Goal: Check status: Check status

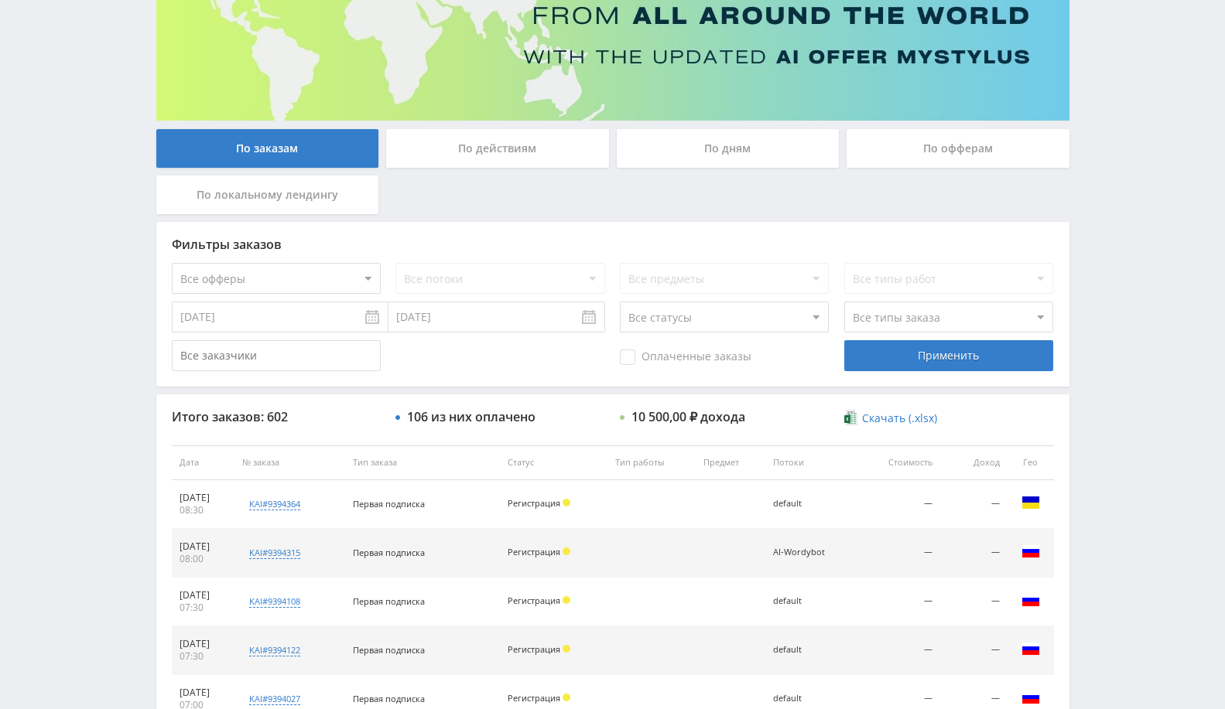
scroll to position [258, 0]
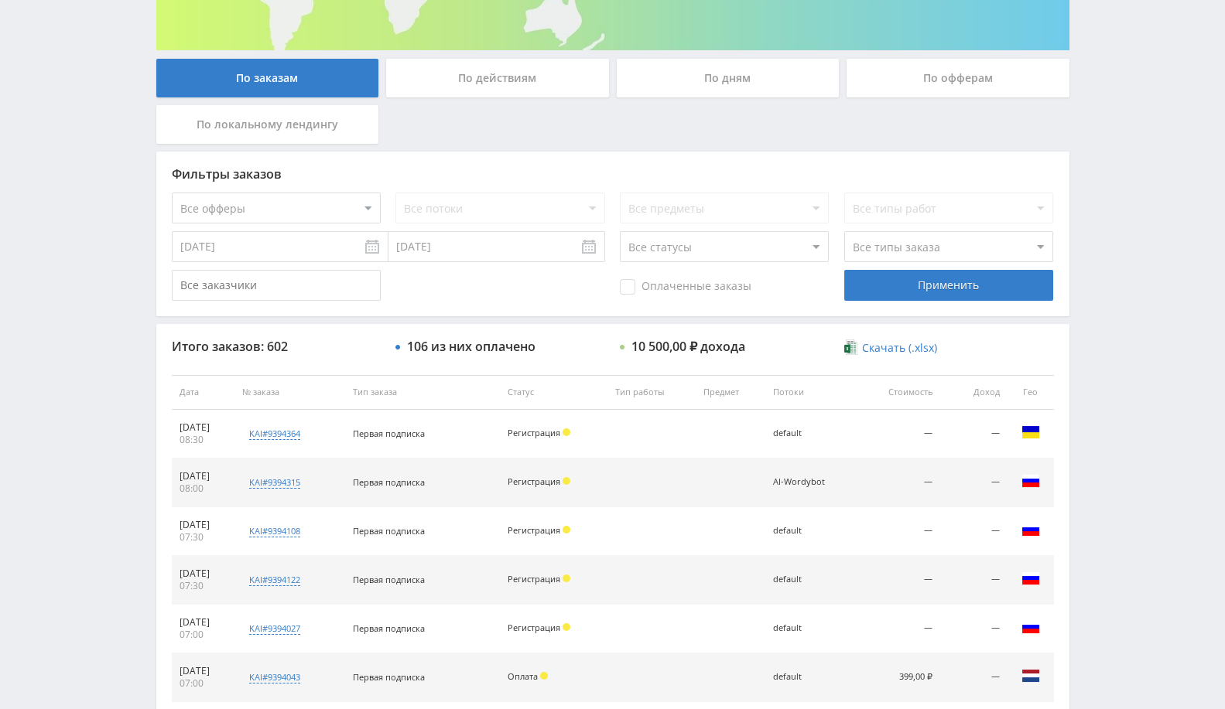
click at [491, 203] on div "Все потоки" at bounding box center [499, 208] width 209 height 31
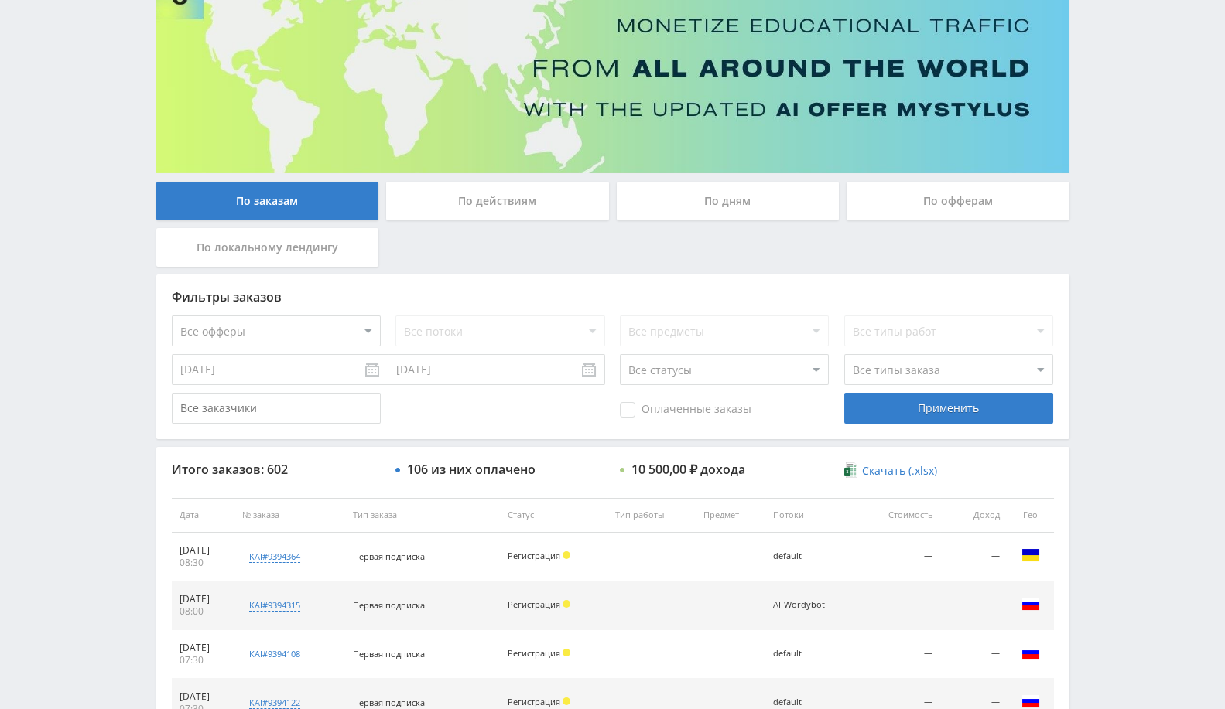
scroll to position [86, 0]
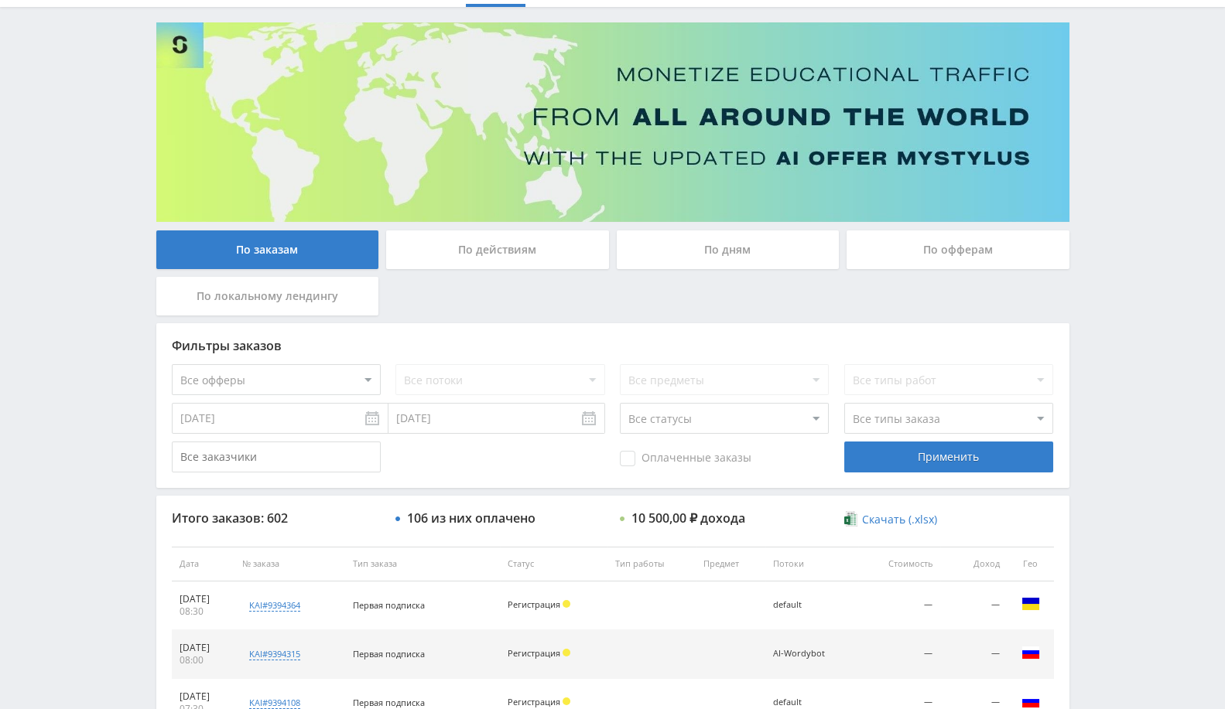
click at [765, 258] on div "По дням" at bounding box center [728, 250] width 223 height 39
click at [0, 0] on input "По дням" at bounding box center [0, 0] width 0 height 0
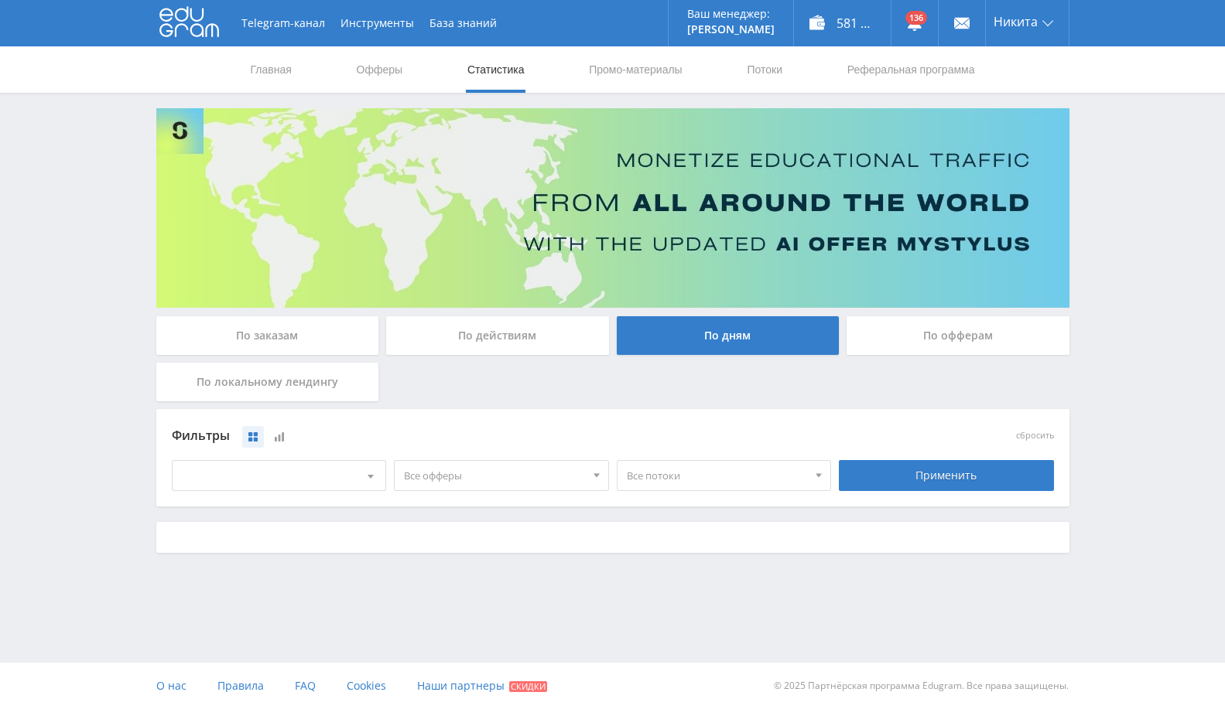
scroll to position [0, 0]
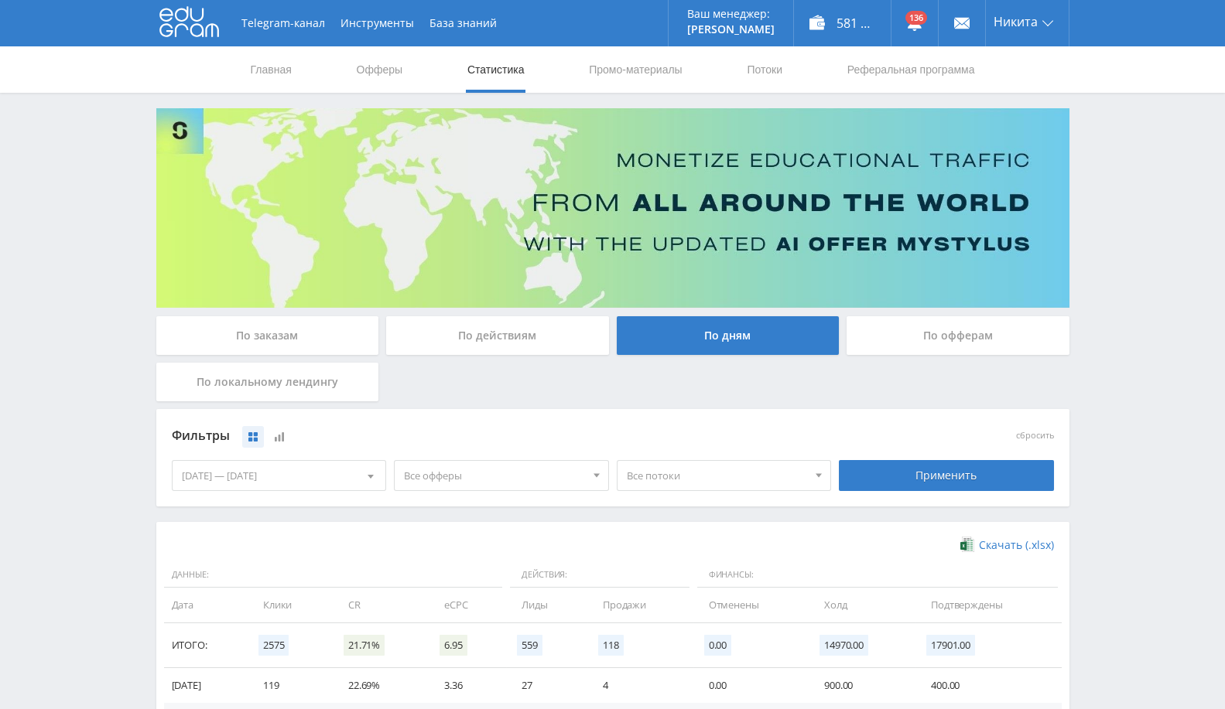
click at [732, 477] on span "Все потоки" at bounding box center [717, 475] width 181 height 29
click at [487, 467] on span "Все офферы" at bounding box center [494, 475] width 181 height 29
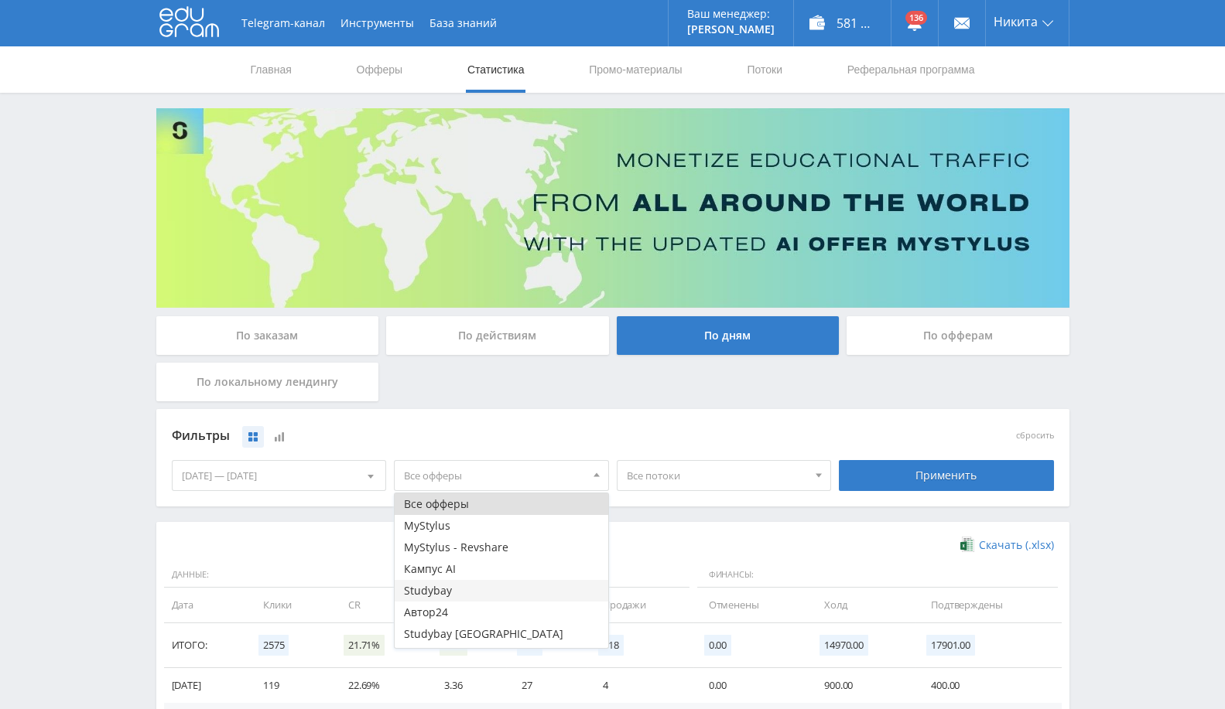
scroll to position [19, 0]
click at [491, 640] on button "Study AI (RevShare)" at bounding box center [502, 638] width 214 height 22
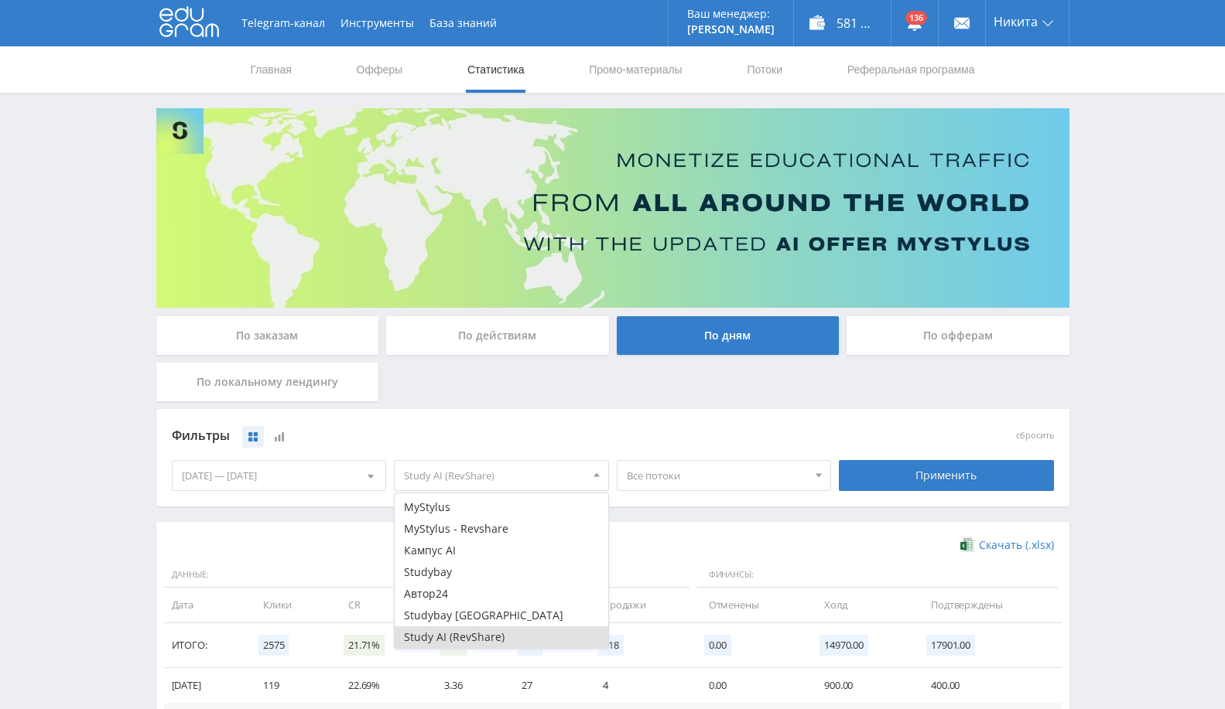
click at [743, 463] on span "Все потоки" at bounding box center [717, 475] width 181 height 29
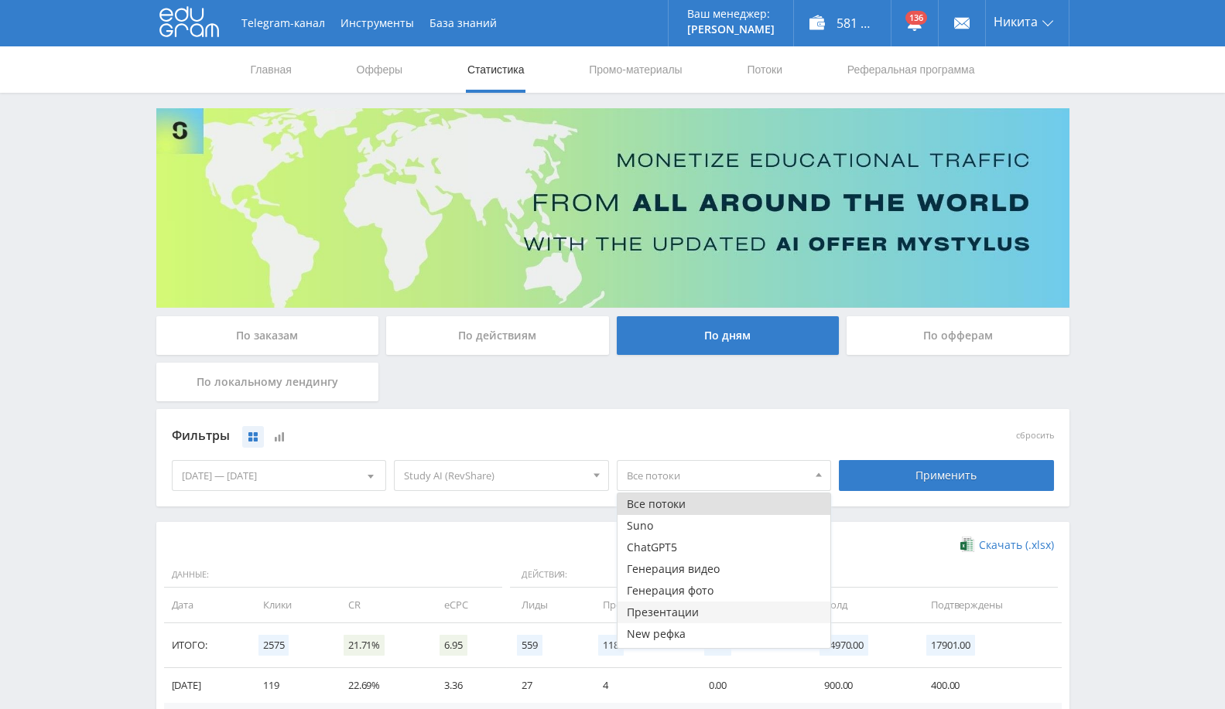
click at [682, 609] on button "Презентации" at bounding box center [724, 613] width 214 height 22
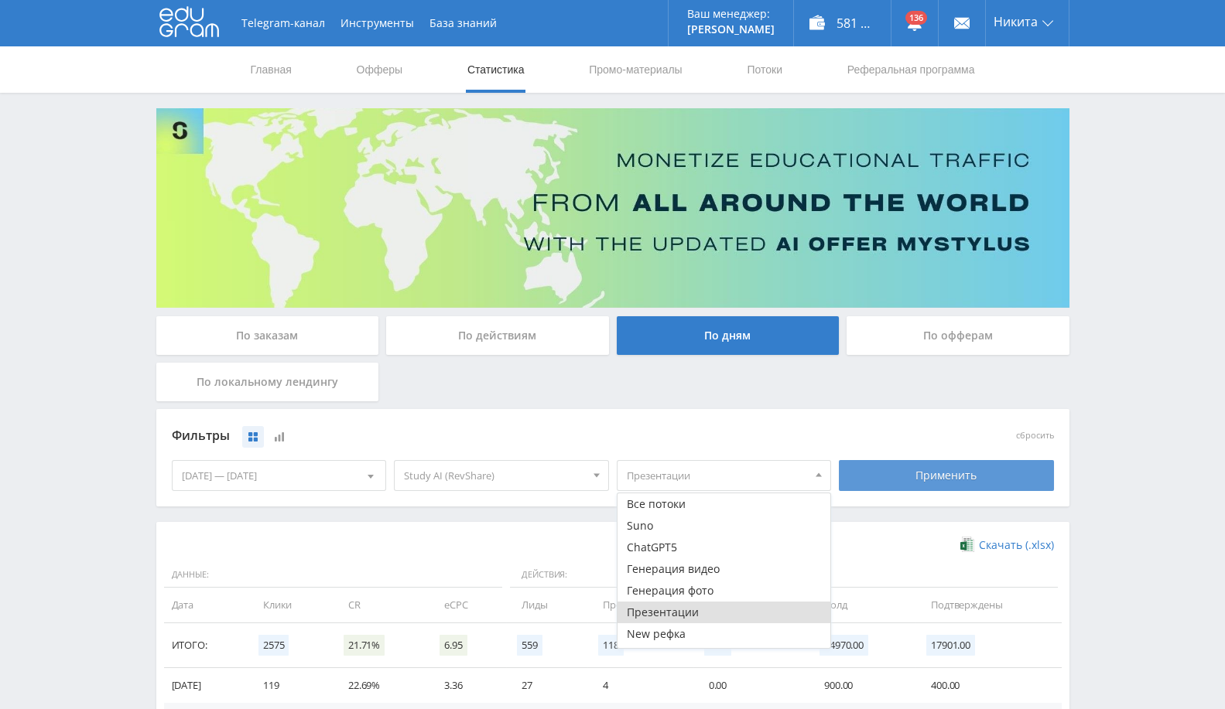
click at [956, 480] on div "Применить" at bounding box center [946, 475] width 215 height 31
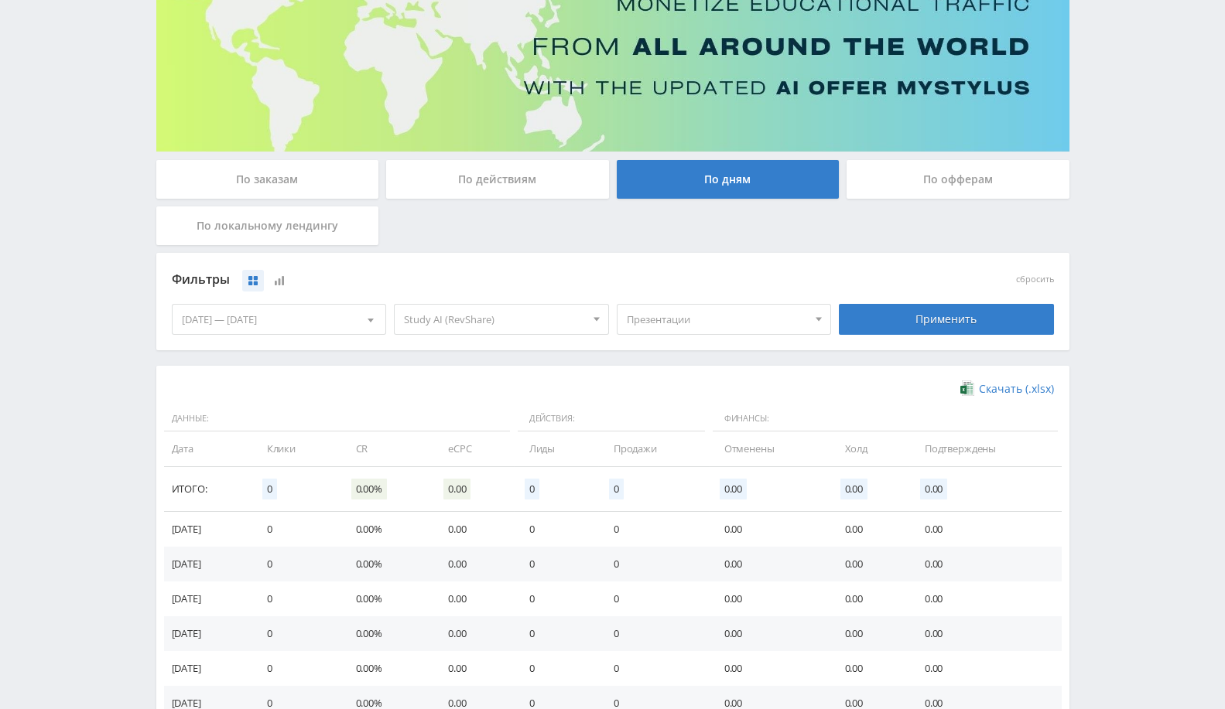
scroll to position [0, 0]
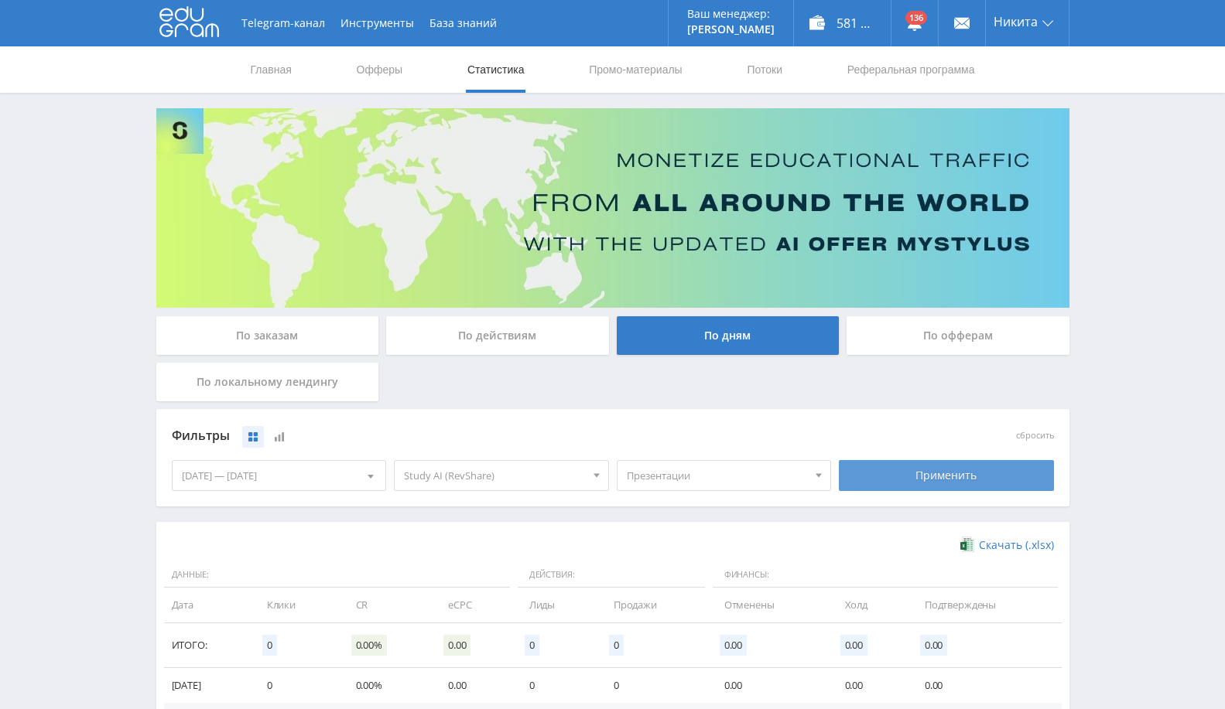
click at [925, 470] on div "Применить" at bounding box center [946, 475] width 215 height 31
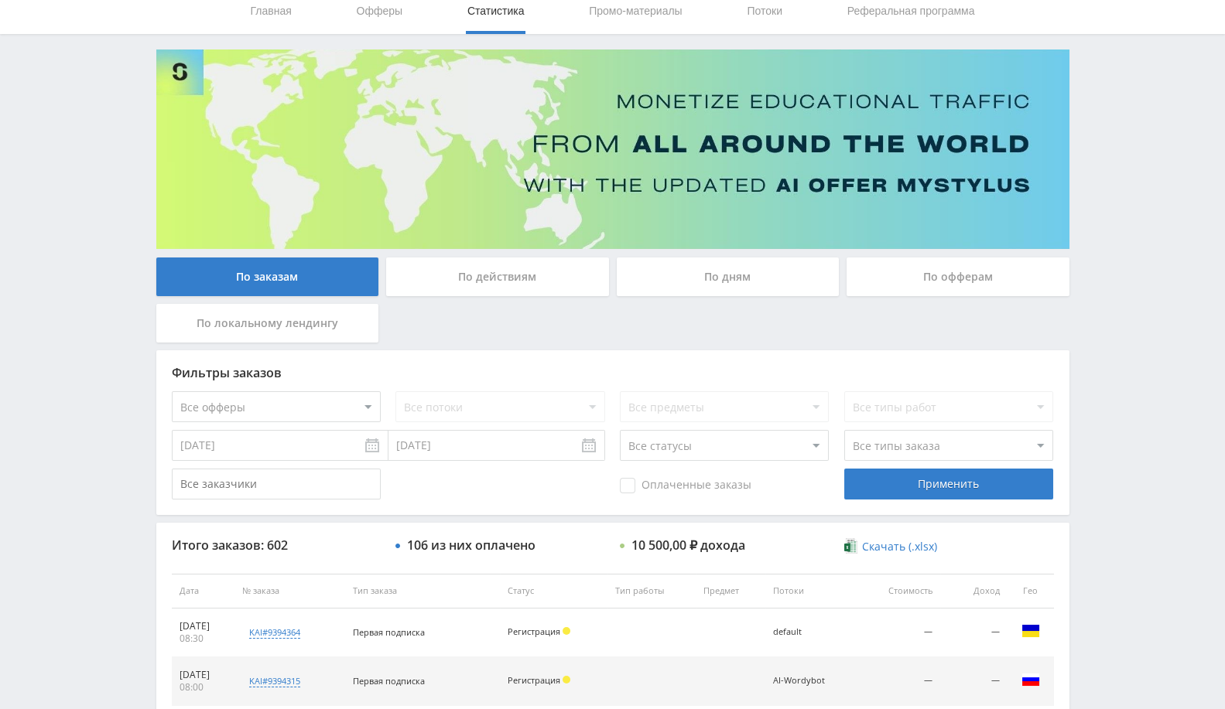
scroll to position [86, 0]
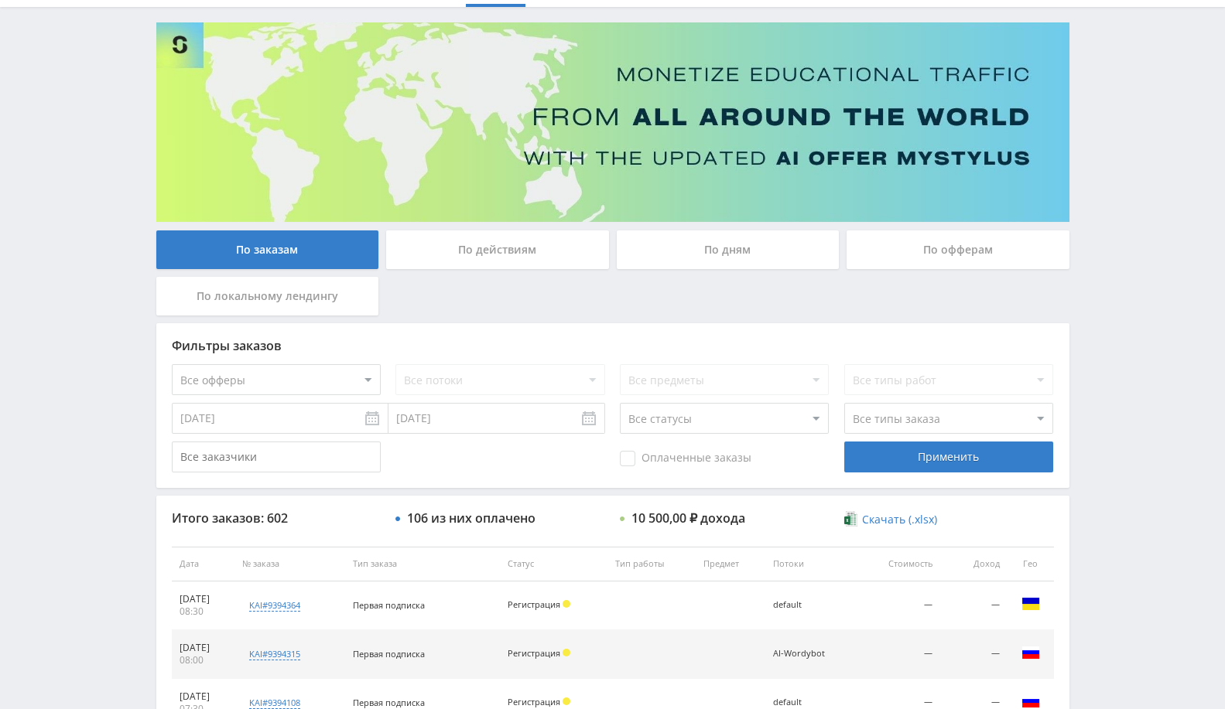
click at [758, 244] on div "По дням" at bounding box center [728, 250] width 223 height 39
click at [0, 0] on input "По дням" at bounding box center [0, 0] width 0 height 0
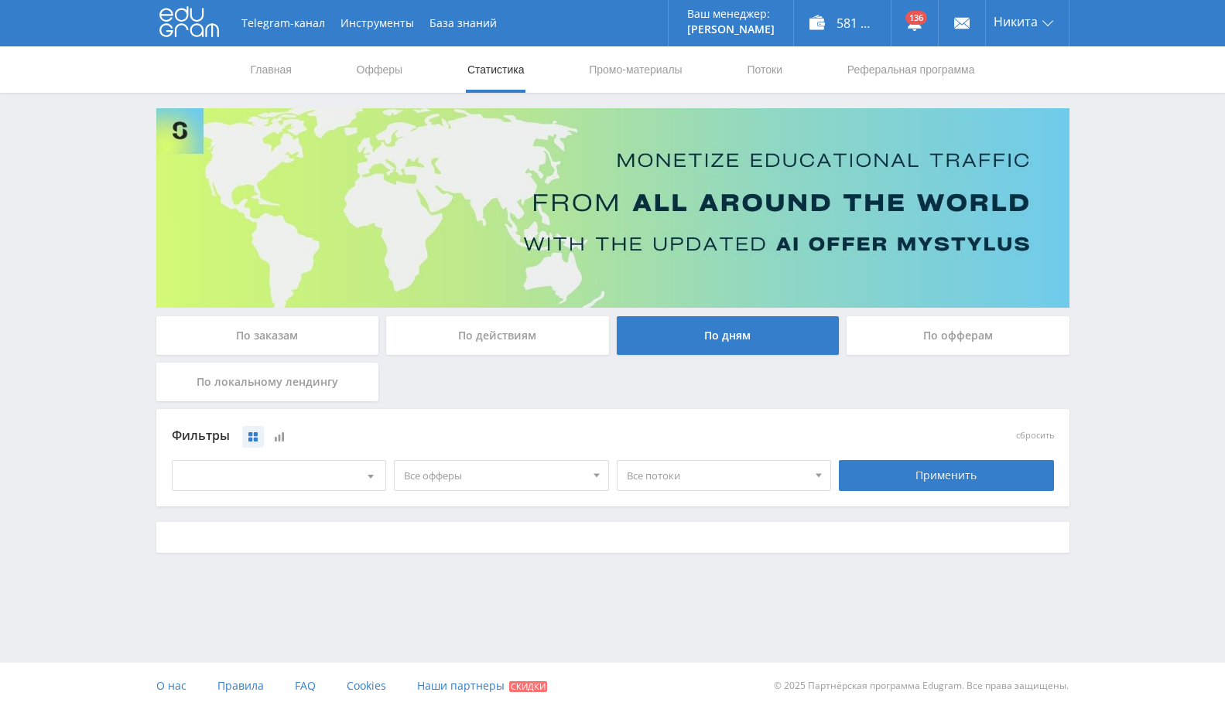
scroll to position [0, 0]
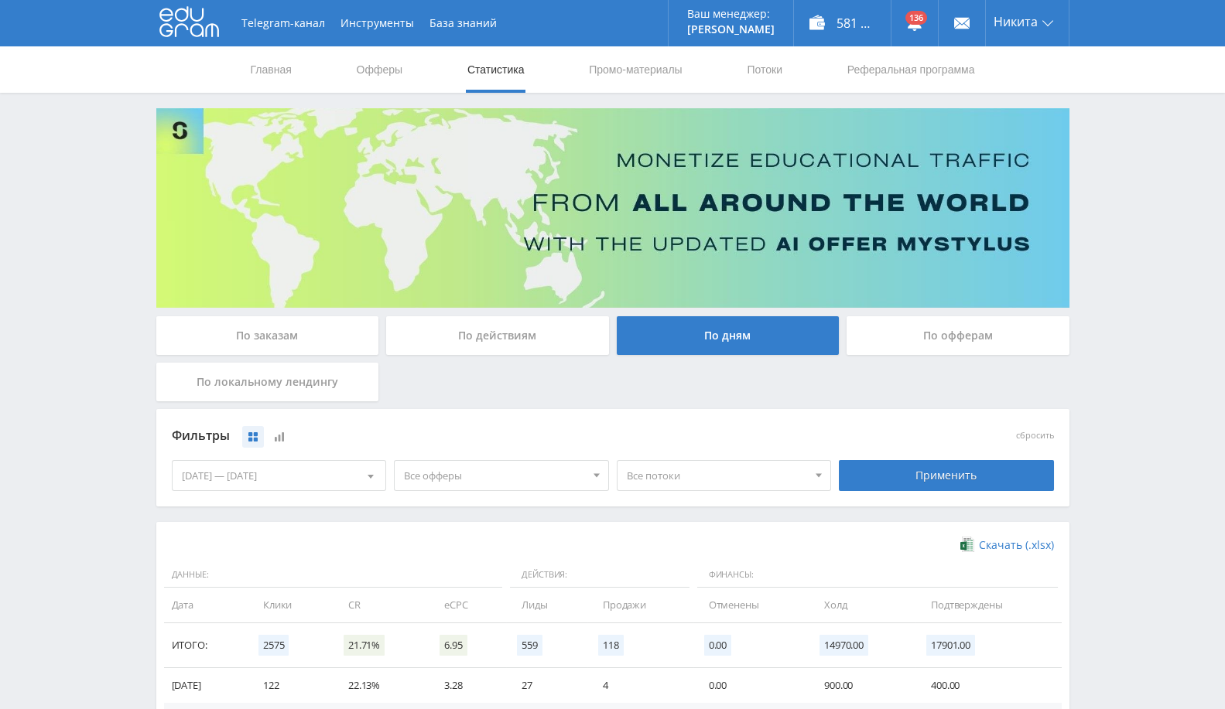
drag, startPoint x: 513, startPoint y: 470, endPoint x: 476, endPoint y: 508, distance: 53.1
click at [512, 470] on span "Все офферы" at bounding box center [494, 475] width 181 height 29
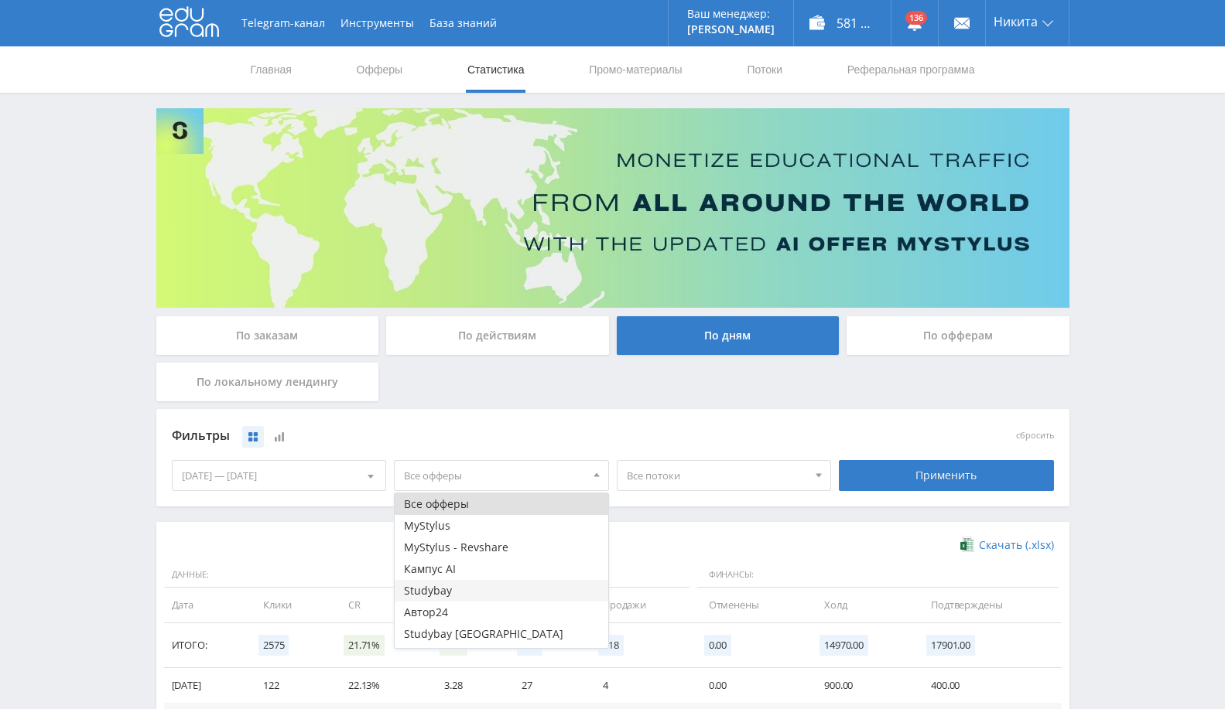
scroll to position [19, 0]
drag, startPoint x: 487, startPoint y: 635, endPoint x: 512, endPoint y: 620, distance: 29.9
click at [488, 634] on button "Study AI (RevShare)" at bounding box center [502, 638] width 214 height 22
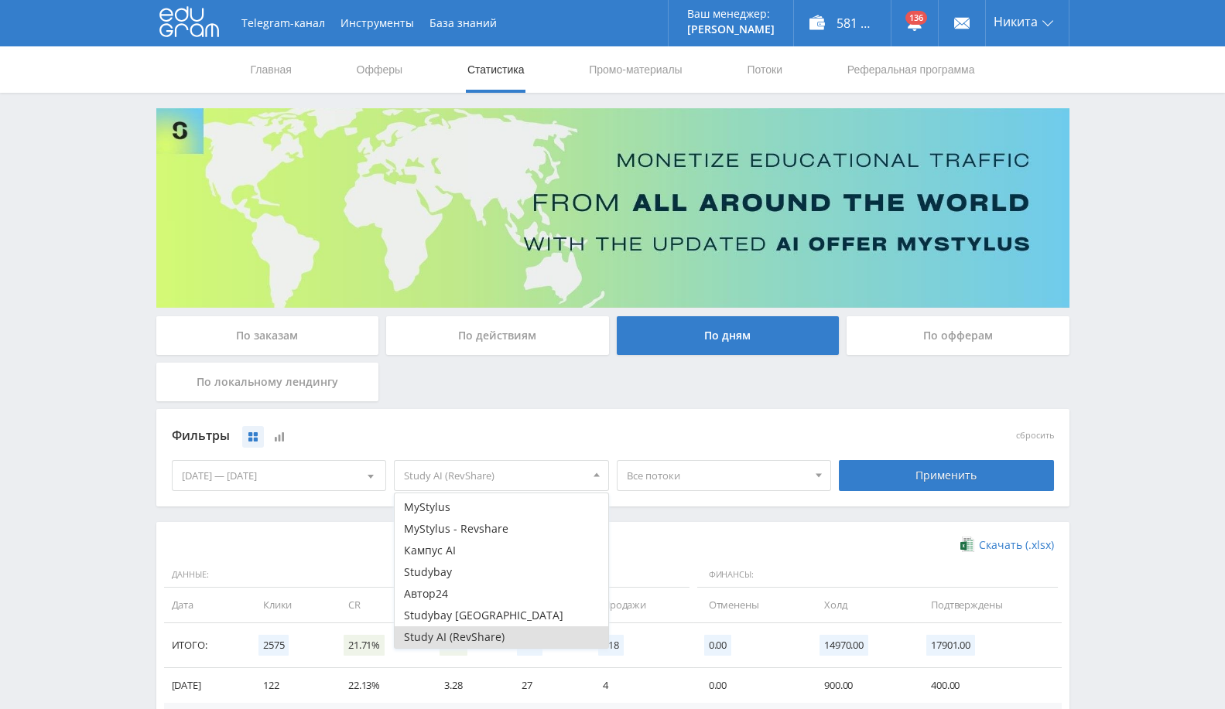
click at [747, 463] on span "Все потоки" at bounding box center [717, 475] width 181 height 29
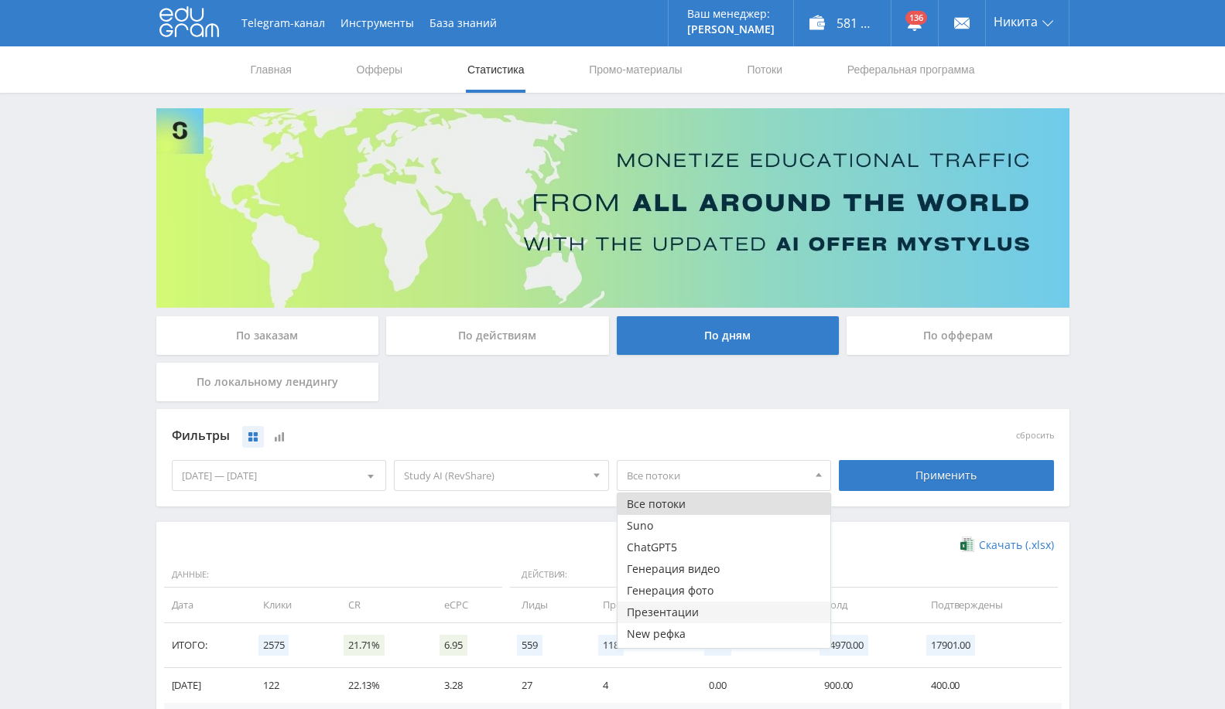
click at [703, 602] on button "Презентации" at bounding box center [724, 613] width 214 height 22
click at [986, 452] on div "Фильтры сбросить" at bounding box center [613, 437] width 890 height 36
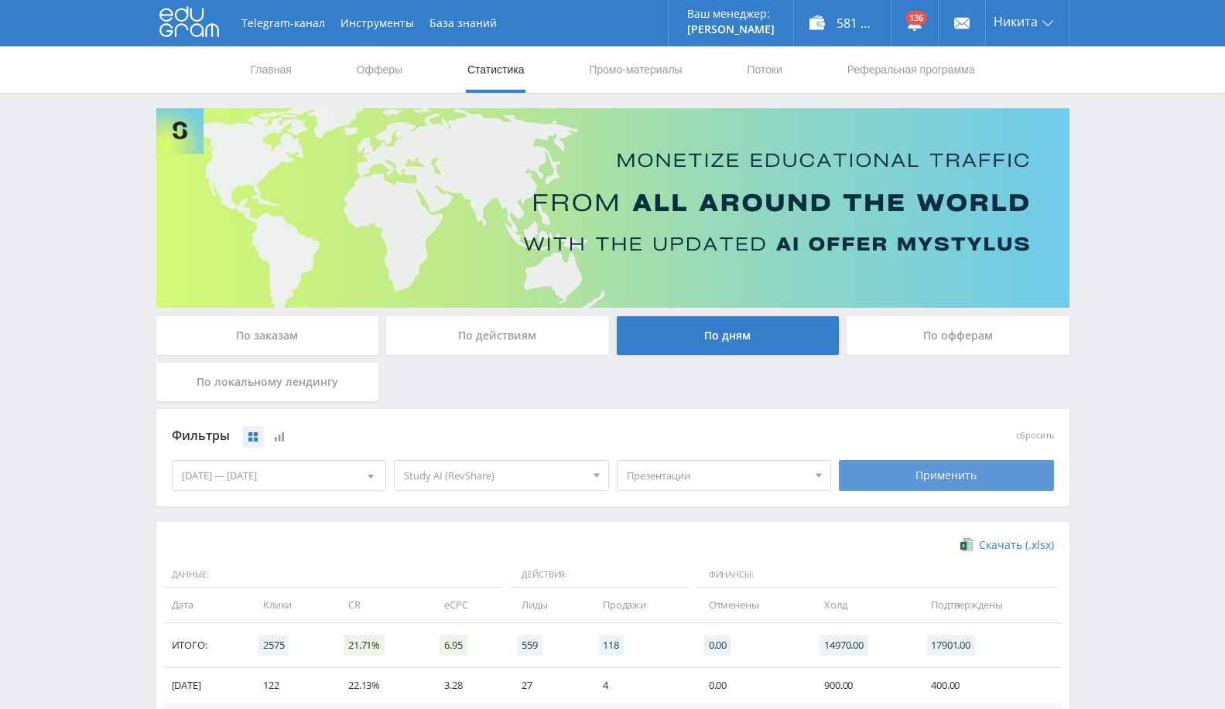
click at [976, 477] on div "Применить" at bounding box center [946, 475] width 215 height 31
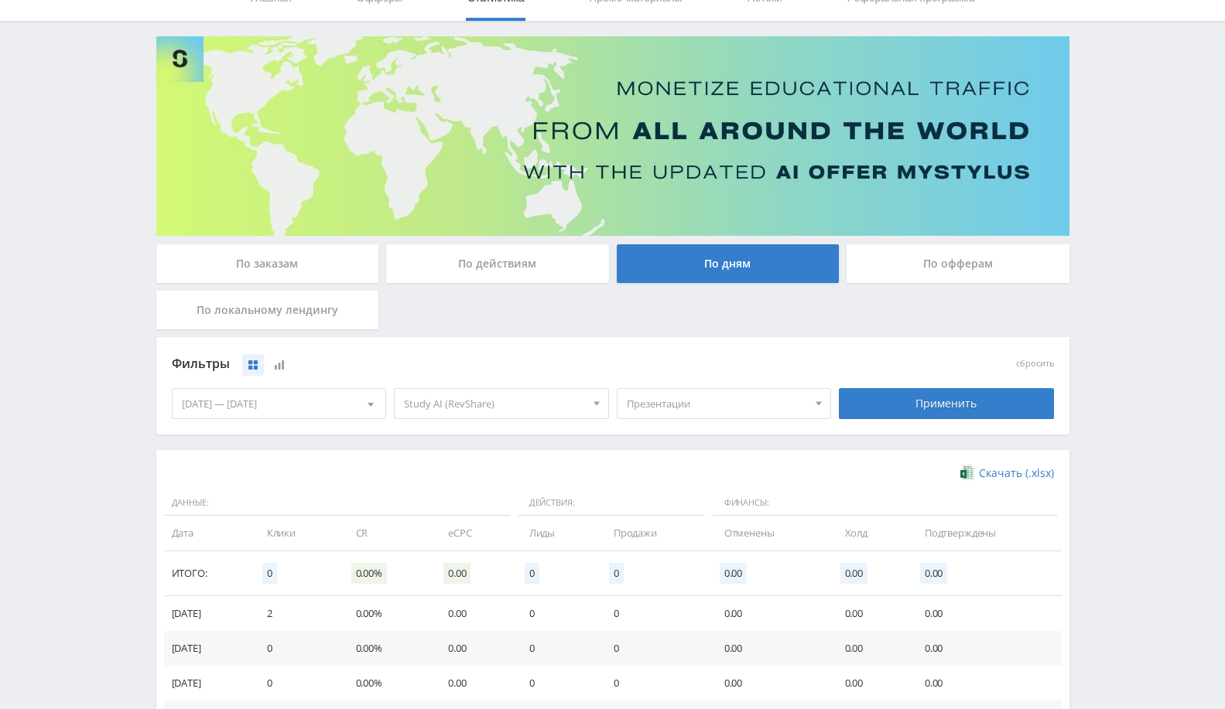
scroll to position [172, 0]
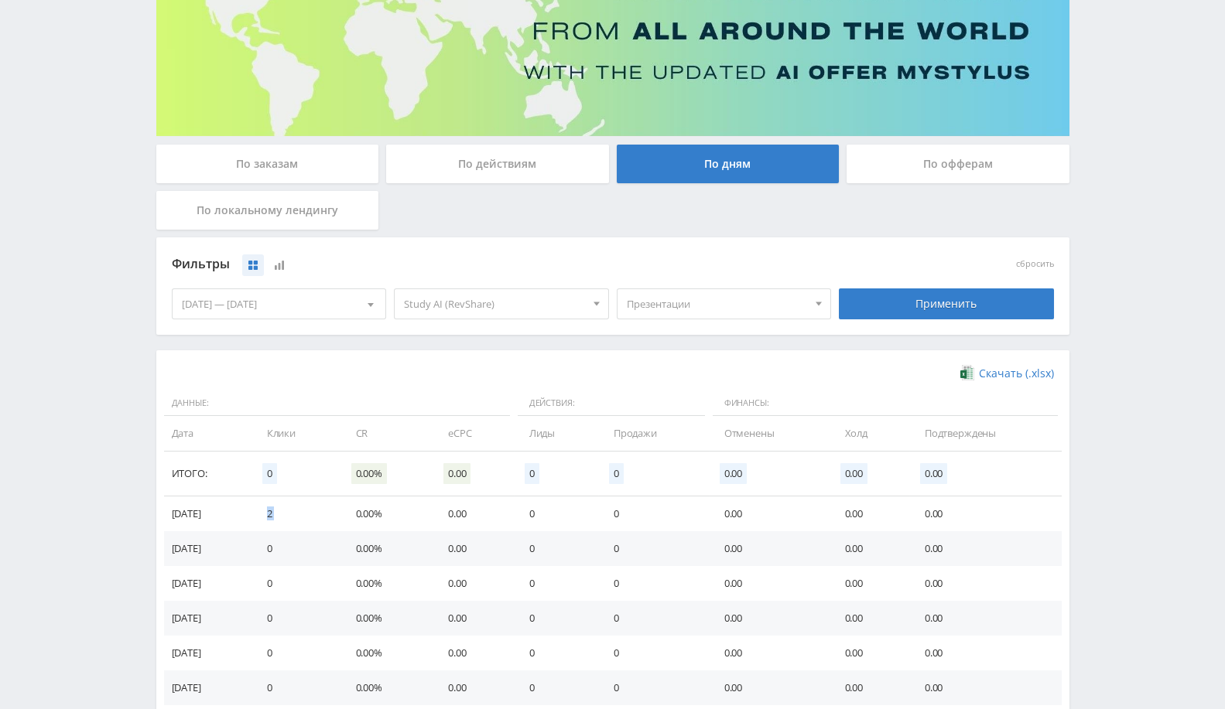
drag, startPoint x: 271, startPoint y: 511, endPoint x: 359, endPoint y: 512, distance: 88.2
click at [359, 512] on tr "[DATE] 2 0.00% 0.00 0 0 0.00 0.00 0.00" at bounding box center [612, 514] width 897 height 35
click at [318, 516] on td "2" at bounding box center [295, 514] width 89 height 35
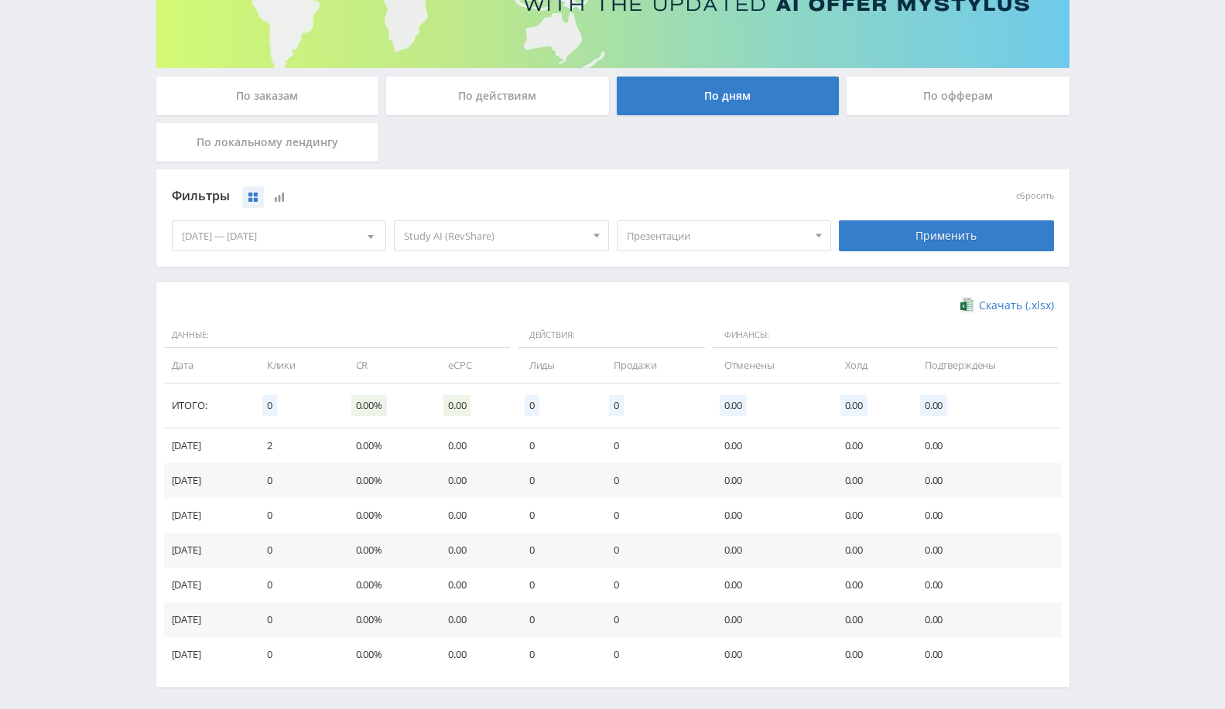
scroll to position [302, 0]
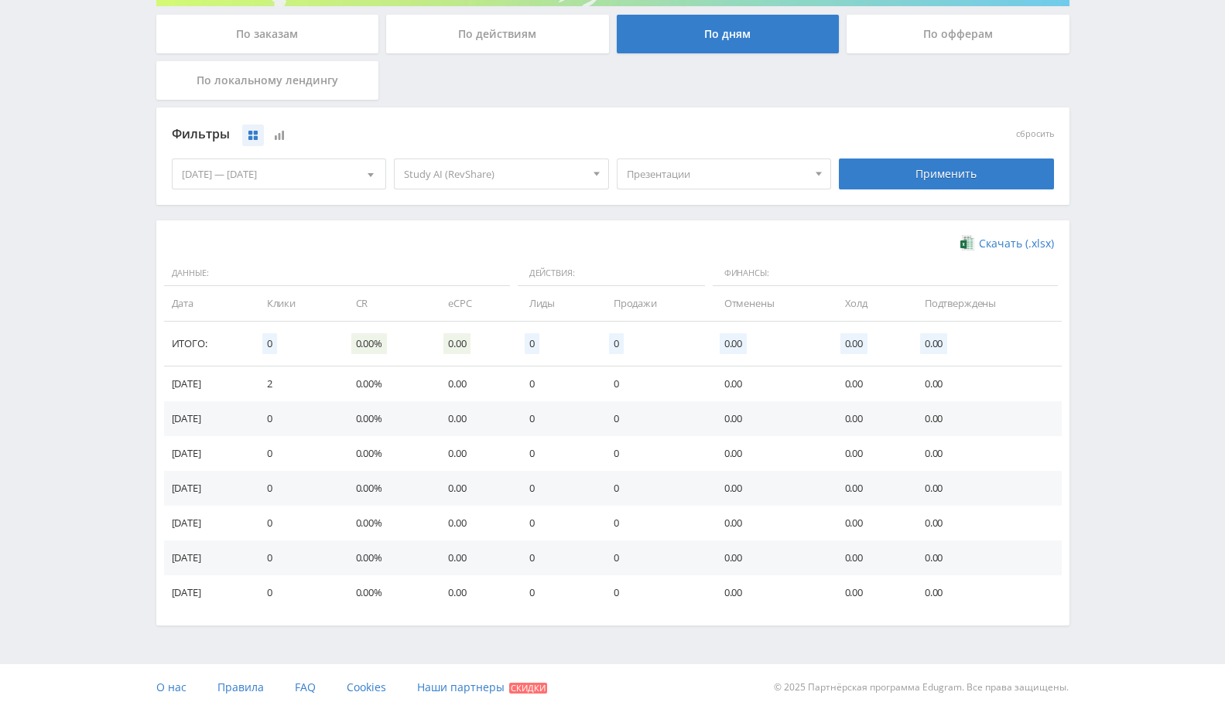
drag, startPoint x: 292, startPoint y: 346, endPoint x: 488, endPoint y: 346, distance: 196.5
click at [488, 346] on tr "Итого: 0 0.00% 0.00 0 0 0.00 0.00 0.00" at bounding box center [612, 344] width 897 height 45
click at [957, 306] on td "Подтверждены" at bounding box center [985, 303] width 152 height 35
click at [668, 176] on span "Презентации" at bounding box center [717, 173] width 181 height 29
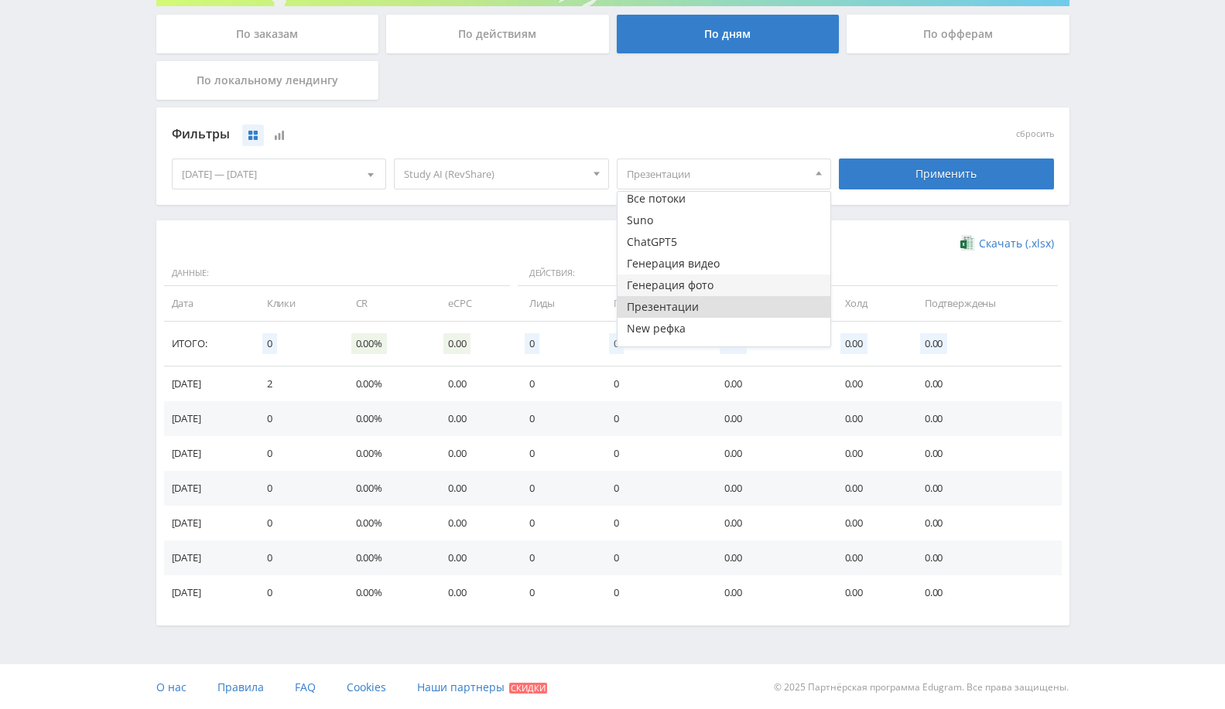
scroll to position [0, 0]
click at [733, 266] on button "Генерация видео" at bounding box center [724, 268] width 214 height 22
click at [717, 314] on button "Презентации" at bounding box center [724, 311] width 214 height 22
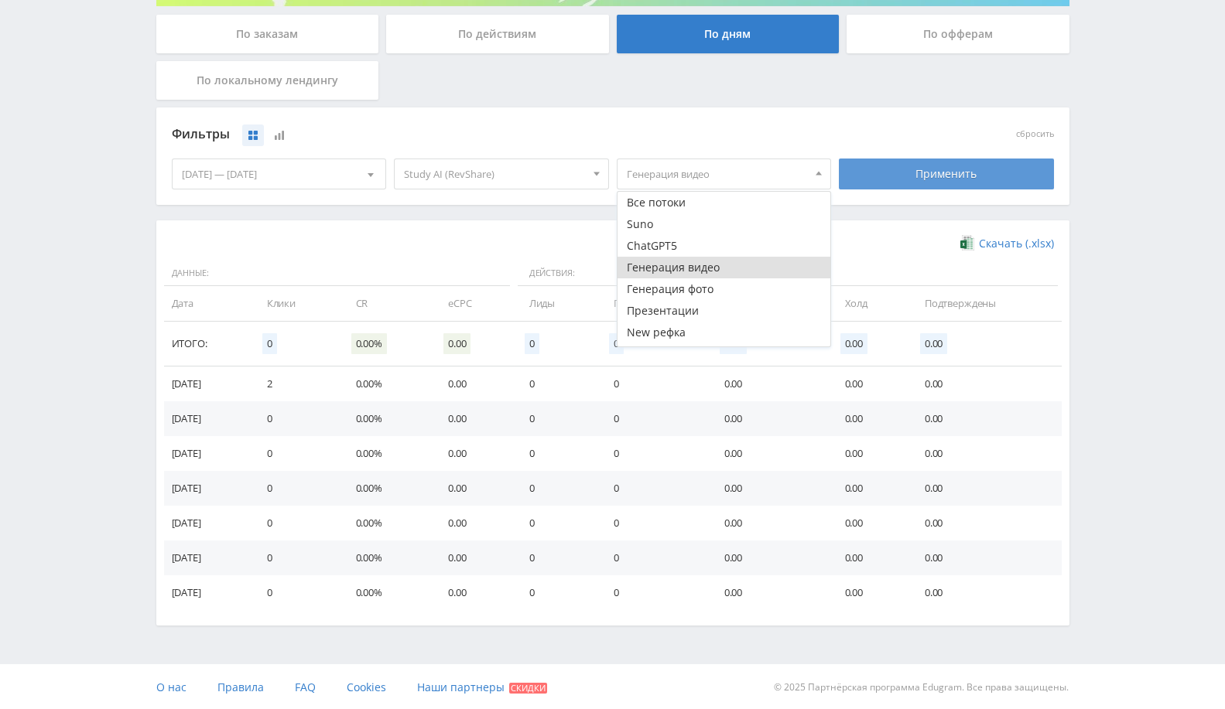
click at [913, 167] on div "Применить" at bounding box center [946, 174] width 215 height 31
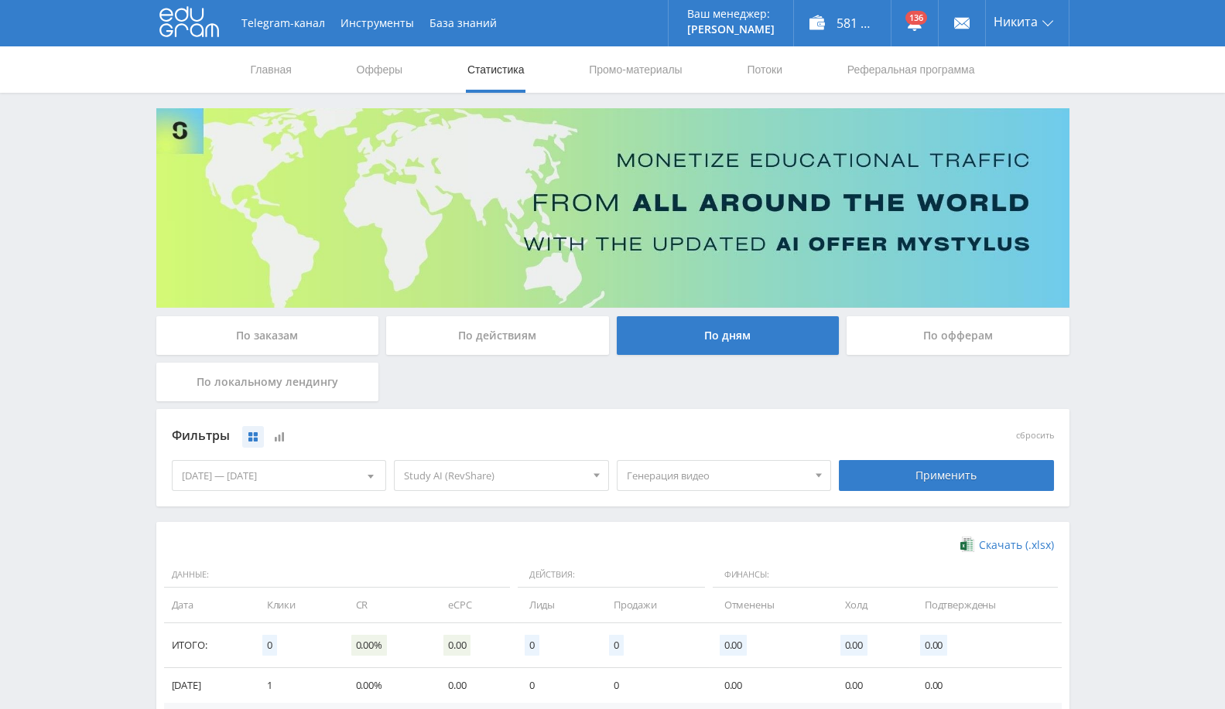
click at [714, 472] on span "Генерация видео" at bounding box center [717, 475] width 181 height 29
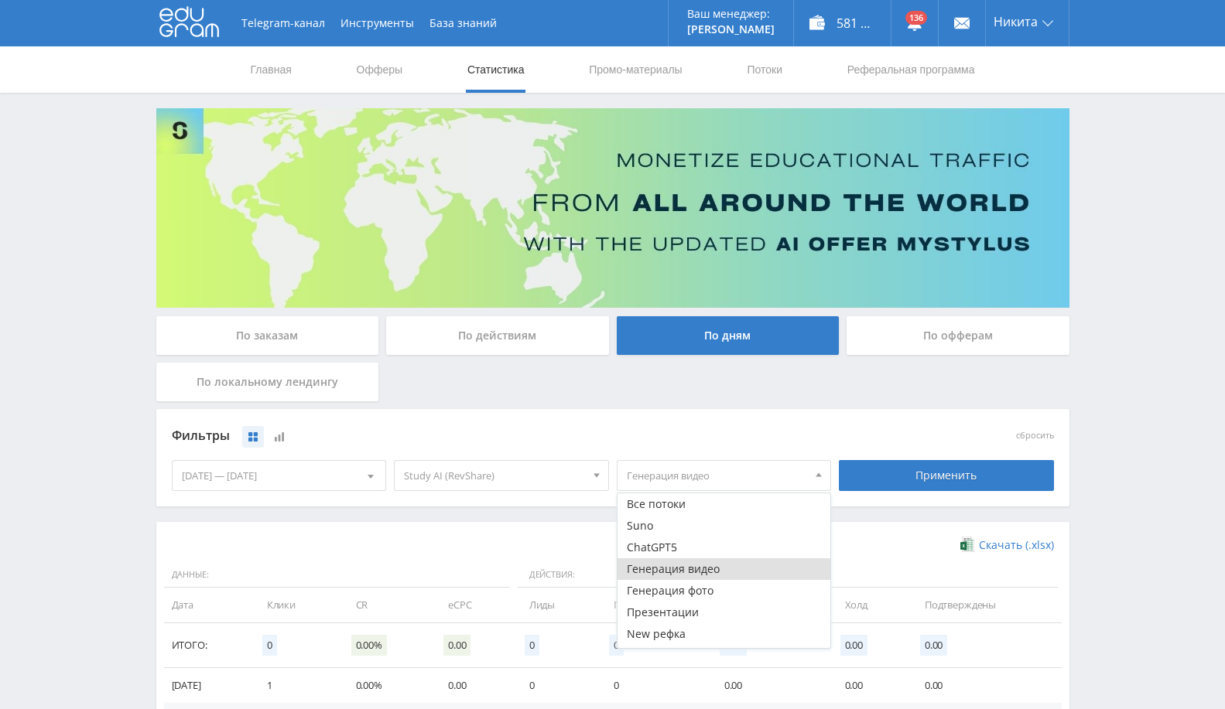
click at [737, 402] on div "По заказам По действиям По дням По офферам По локальному лендингу" at bounding box center [612, 362] width 921 height 93
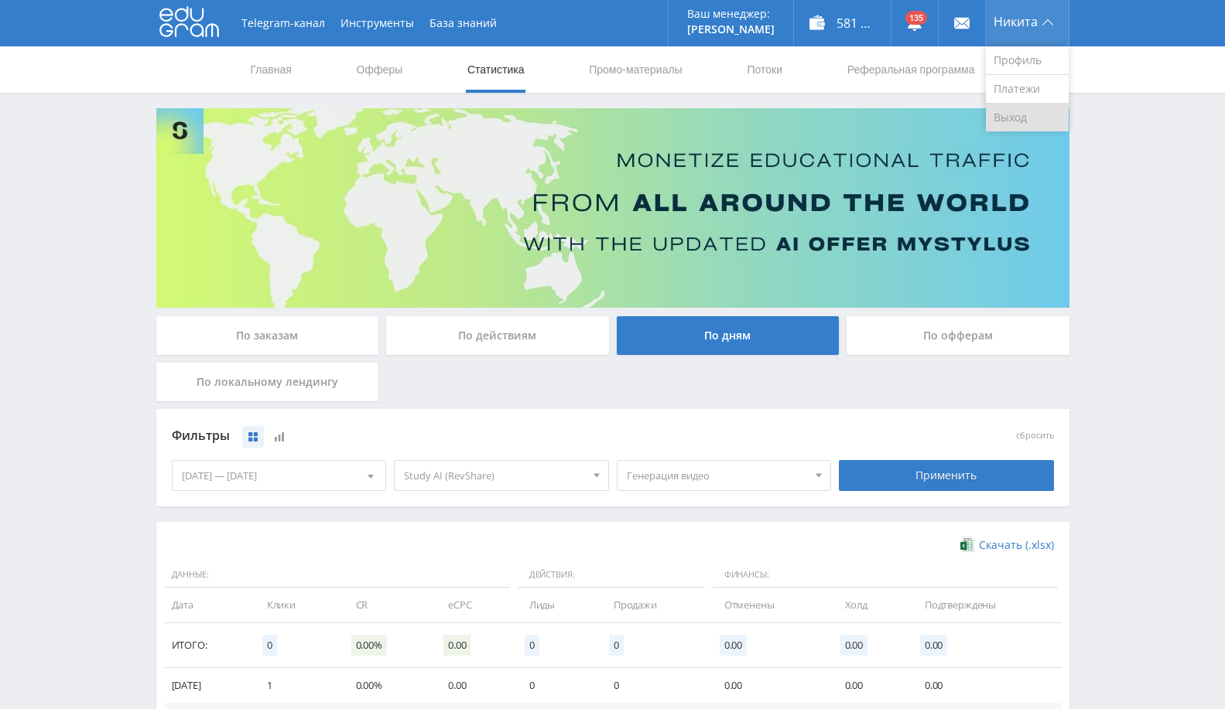
click at [1010, 117] on link "Выход" at bounding box center [1027, 118] width 83 height 28
